Goal: Task Accomplishment & Management: Use online tool/utility

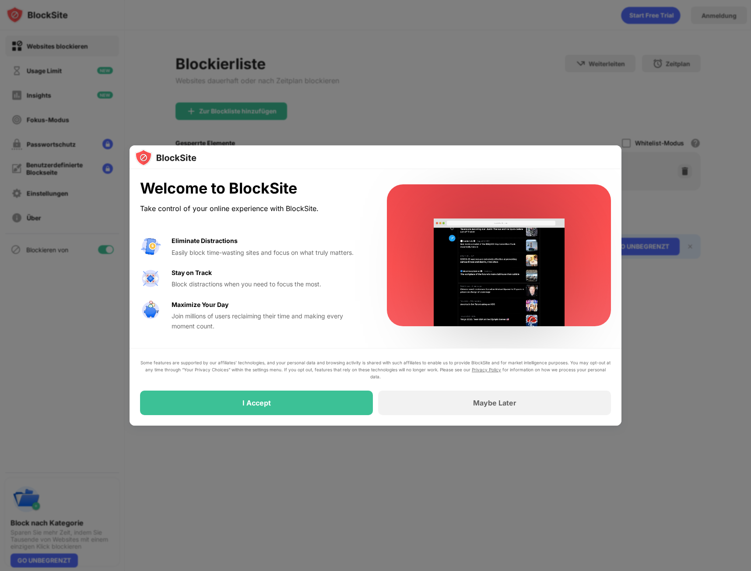
click at [464, 44] on div at bounding box center [375, 285] width 751 height 571
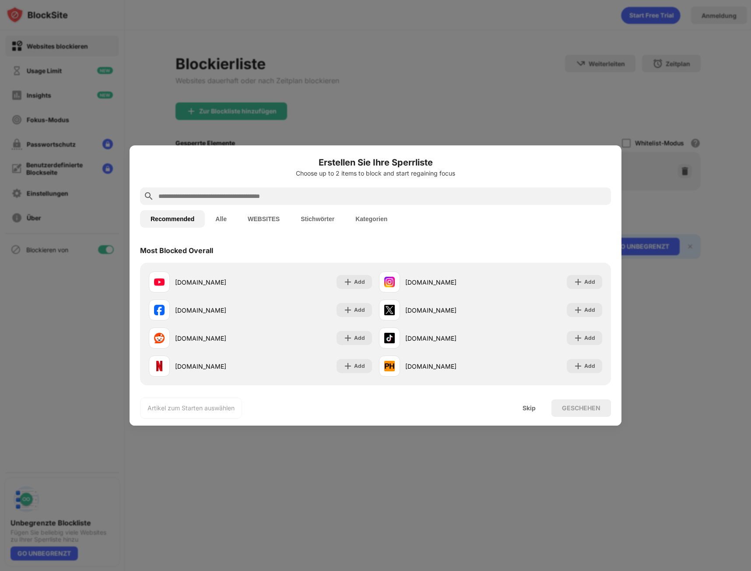
click at [232, 198] on input "text" at bounding box center [383, 196] width 450 height 11
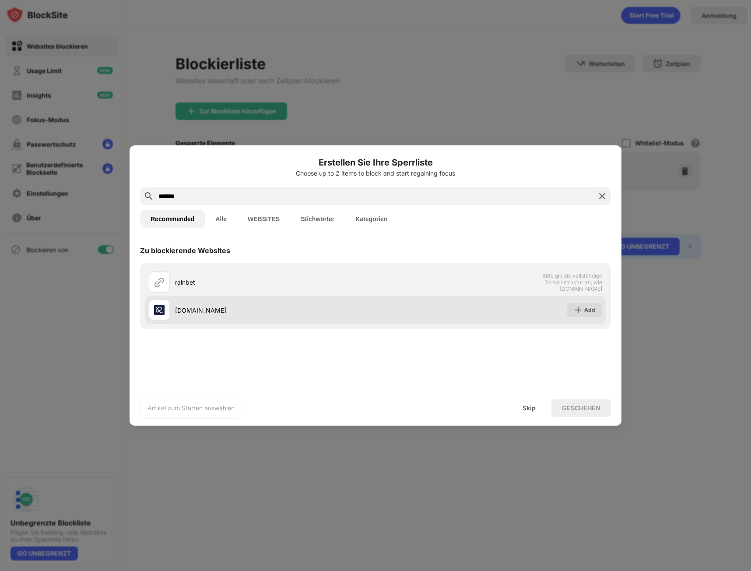
type input "*******"
click at [261, 312] on div "rainbet.com" at bounding box center [275, 309] width 200 height 9
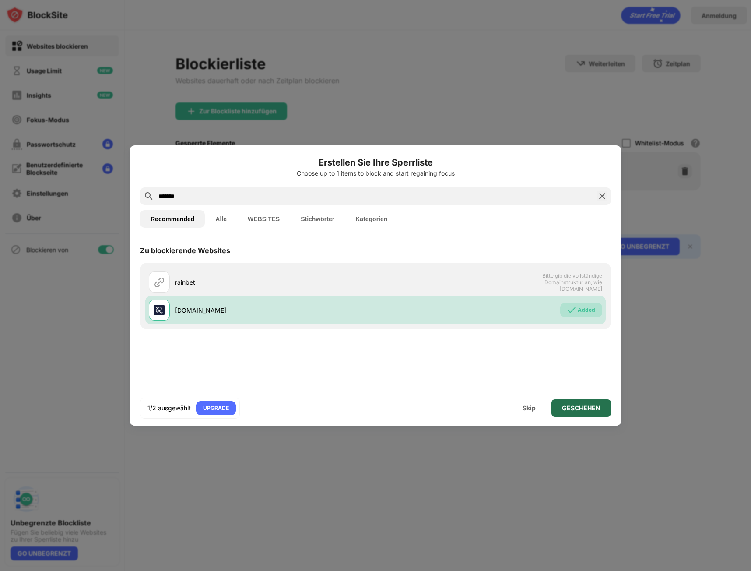
click at [590, 410] on div "GESCHEHEN" at bounding box center [581, 407] width 39 height 7
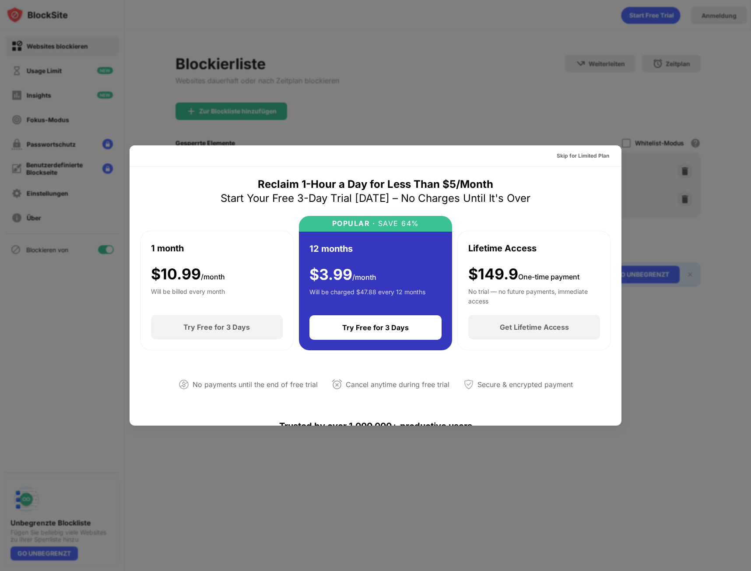
click at [493, 127] on div at bounding box center [375, 285] width 751 height 571
click at [568, 152] on div "Skip for Limited Plan" at bounding box center [583, 155] width 53 height 9
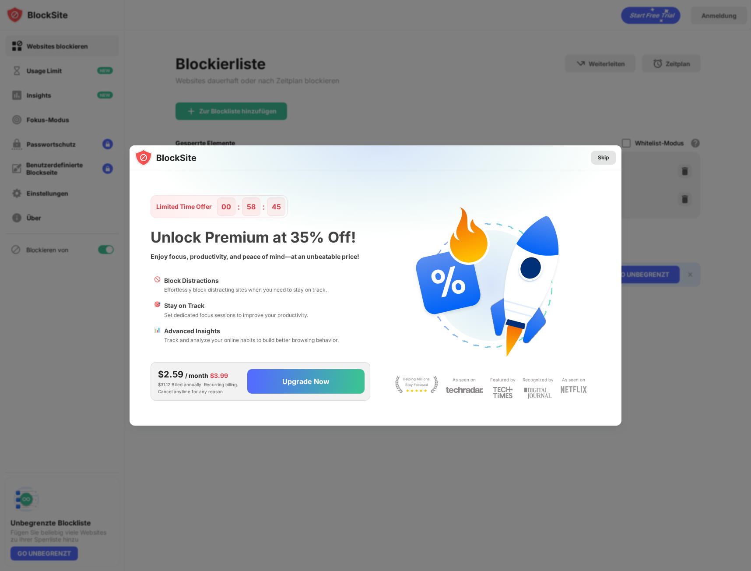
click at [600, 156] on div "Skip" at bounding box center [603, 157] width 11 height 9
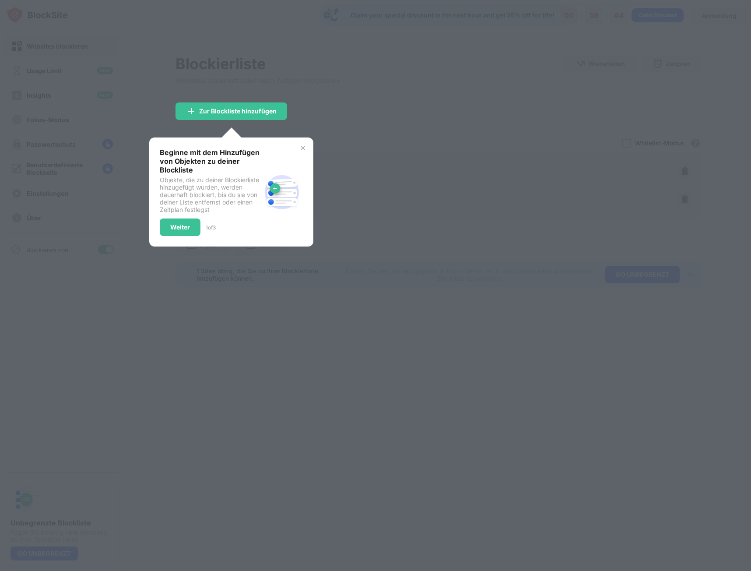
click at [307, 151] on div "Beginne mit dem Hinzufügen von Objekten zu deiner Blockliste Objekte, die zu de…" at bounding box center [231, 191] width 164 height 109
click at [305, 150] on img at bounding box center [302, 147] width 7 height 7
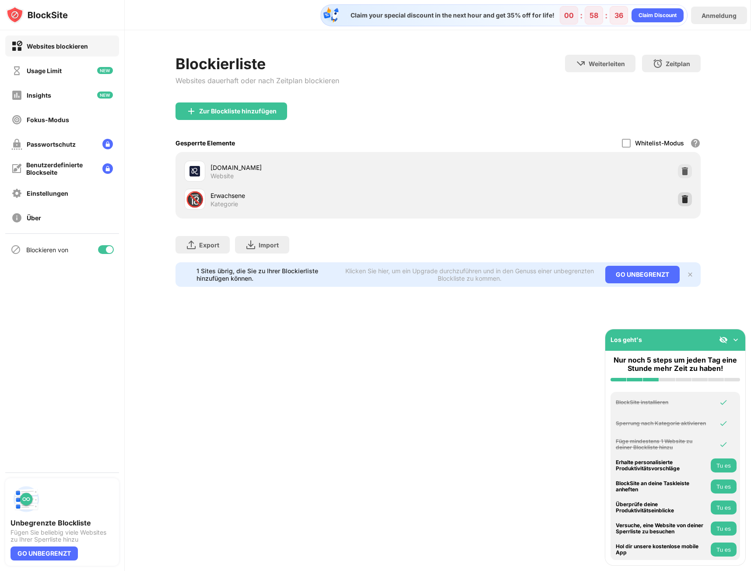
click at [684, 197] on img at bounding box center [684, 199] width 9 height 9
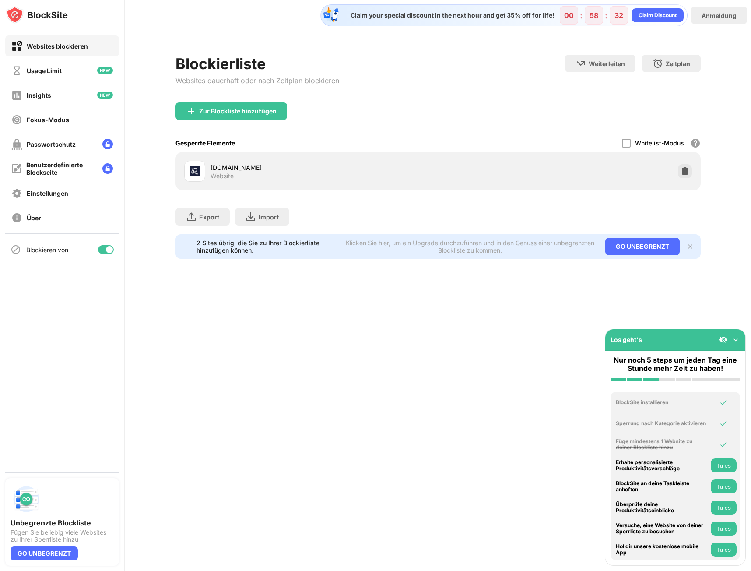
click at [736, 341] on img at bounding box center [735, 339] width 9 height 9
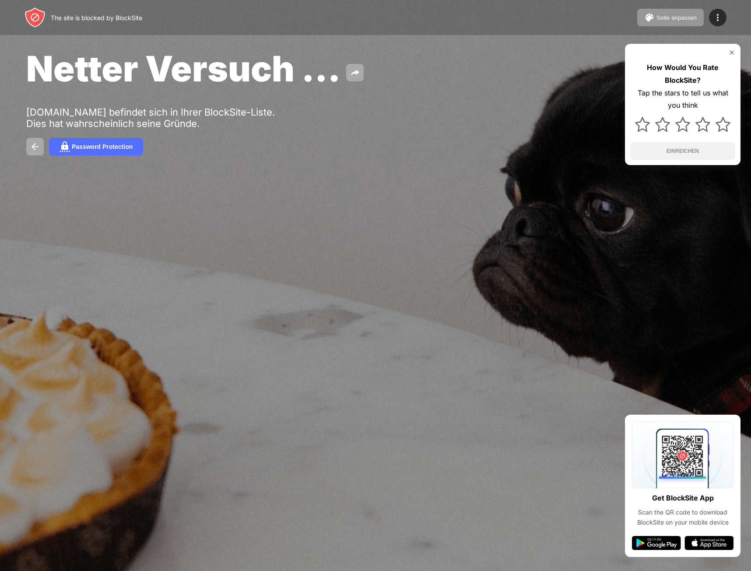
click at [551, 242] on div at bounding box center [375, 285] width 751 height 571
click at [550, 242] on div at bounding box center [375, 285] width 751 height 571
click at [537, 235] on div at bounding box center [375, 285] width 751 height 571
